Goal: Task Accomplishment & Management: Complete application form

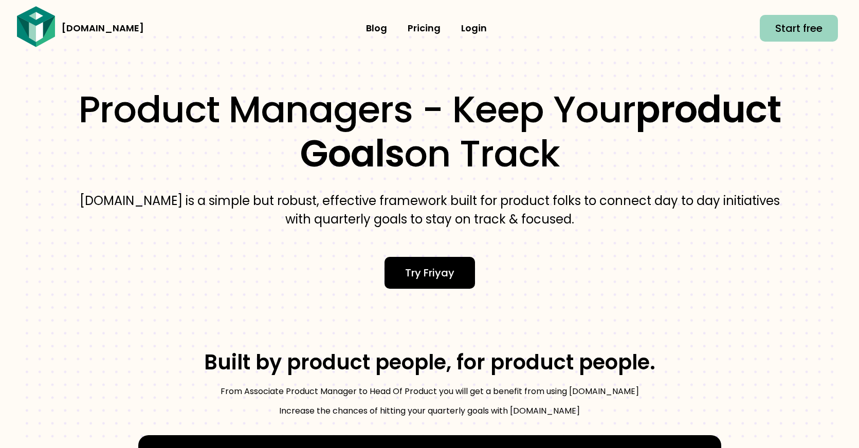
click at [803, 29] on span "Start free" at bounding box center [798, 28] width 47 height 16
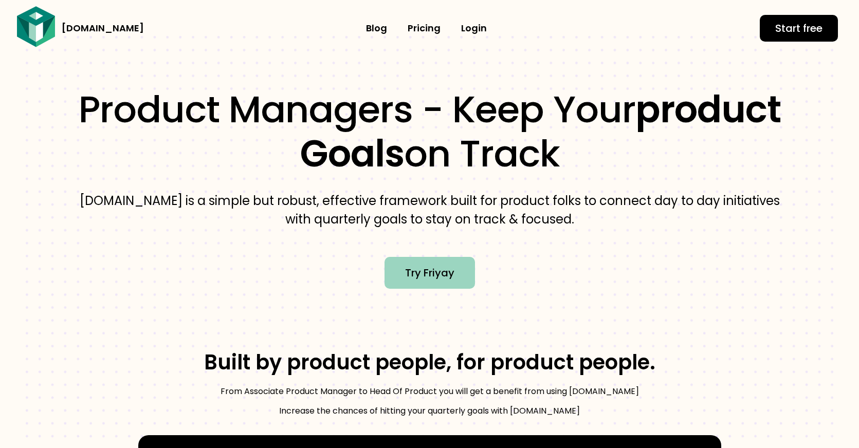
click at [446, 266] on span "Try Friyay" at bounding box center [429, 273] width 49 height 16
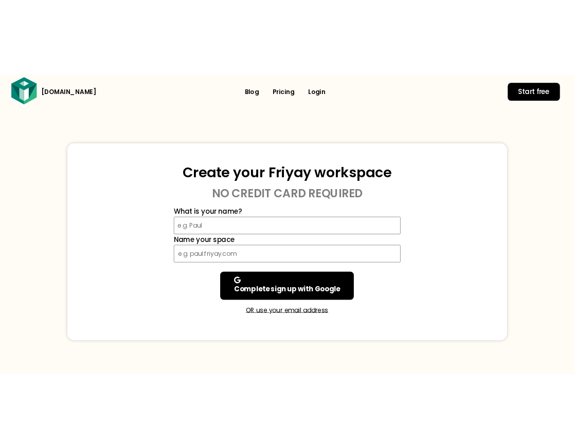
scroll to position [1, 0]
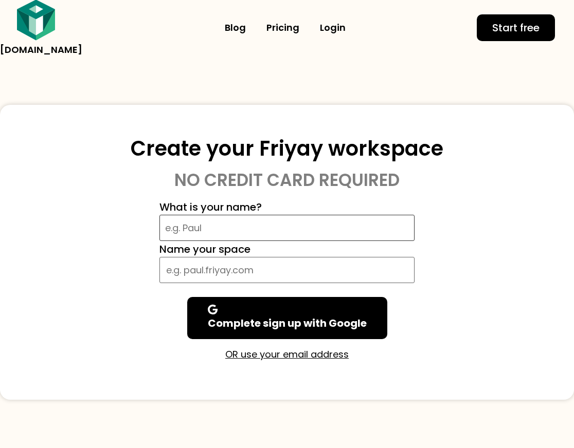
click at [253, 218] on input "What is your name?" at bounding box center [286, 228] width 255 height 26
type input "developer"
type input "acs"
